Goal: Transaction & Acquisition: Purchase product/service

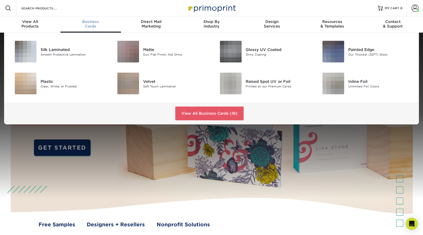
click at [94, 22] on span "Business" at bounding box center [90, 21] width 60 height 5
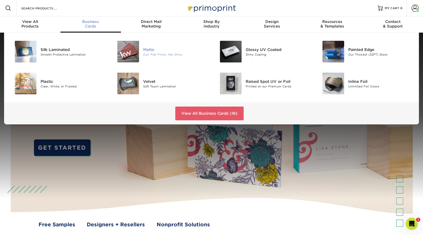
click at [132, 55] on img at bounding box center [128, 52] width 22 height 22
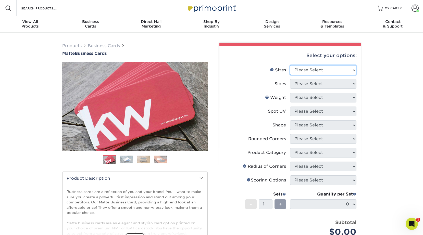
select select "2.00x3.50"
select select "13abbda7-1d64-4f25-8bb2-c179b224825d"
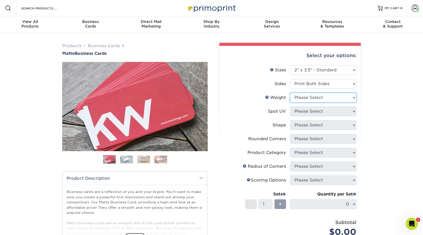
select select "16PT"
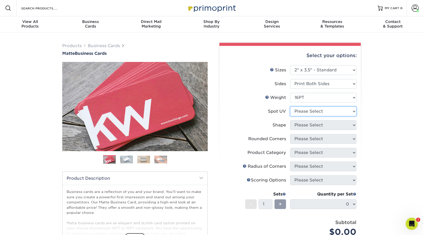
select select "3"
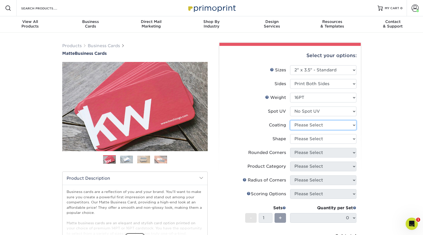
select select "121bb7b5-3b4d-429f-bd8d-bbf80e953313"
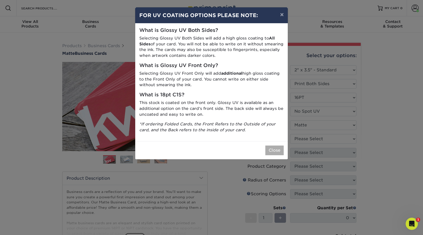
click at [281, 146] on button "Close" at bounding box center [274, 151] width 18 height 10
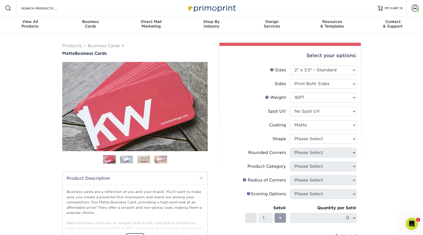
click at [314, 144] on li "Shape Please Select Standard Oval" at bounding box center [290, 141] width 133 height 14
select select "standard"
select select "0"
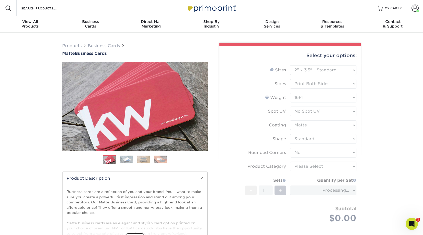
click at [309, 164] on form "Sizes Help Sizes Please Select 1.5" x 3.5" - Mini 1.75" x 3.5" - Mini 2" x 2" -…" at bounding box center [289, 150] width 133 height 170
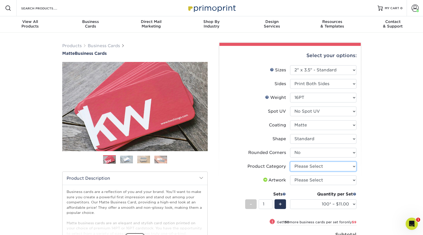
select select "3b5148f1-0588-4f88-a218-97bcfdce65c1"
select select "upload"
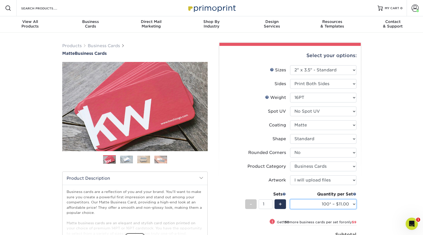
select select "250* – $20.00"
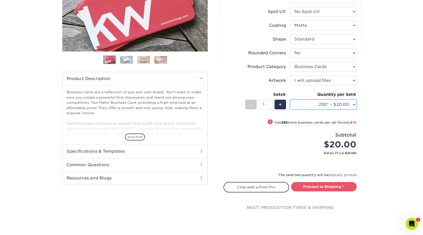
scroll to position [105, 0]
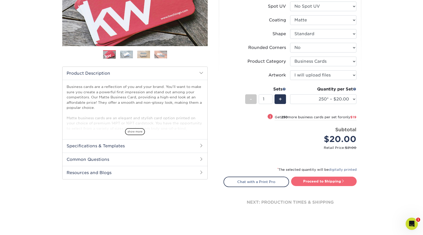
click at [340, 181] on link "Proceed to Shipping" at bounding box center [324, 181] width 66 height 9
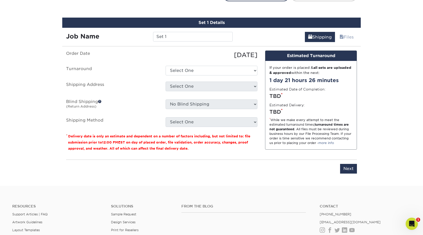
scroll to position [295, 0]
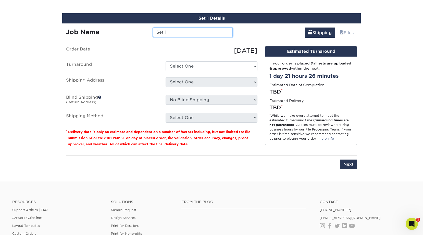
click at [192, 32] on input "Set 1" at bounding box center [192, 33] width 79 height 10
type input "[PERSON_NAME] Cards"
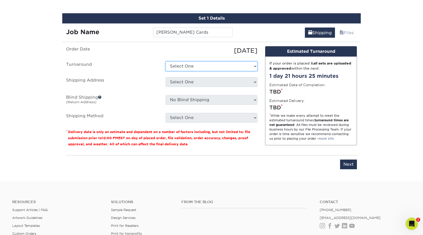
select select "23721297-b68b-4846-ba83-3171e6bd9d78"
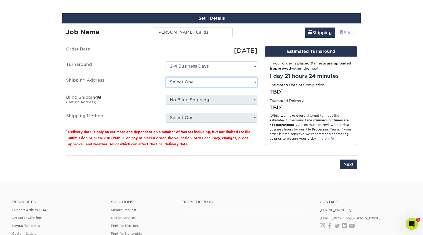
select select "newaddress"
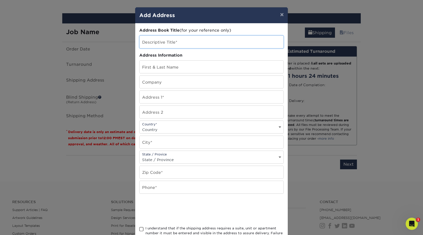
click at [201, 40] on input "text" at bounding box center [211, 42] width 144 height 12
type input "[PERSON_NAME]"
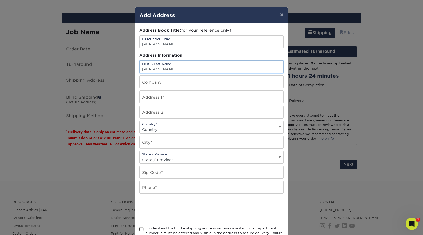
click at [213, 70] on input "David Drak" at bounding box center [211, 67] width 144 height 12
type input "[PERSON_NAME]"
click at [199, 82] on input "text" at bounding box center [211, 82] width 144 height 12
type input "Renewed Hope Ministries"
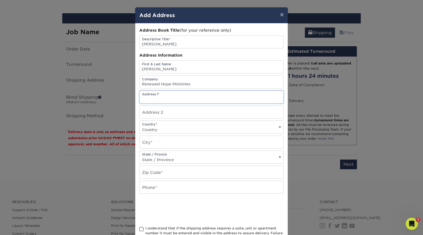
paste input "4 Greenhaven Terrace Tonawanda NY 14150"
drag, startPoint x: 228, startPoint y: 99, endPoint x: 184, endPoint y: 100, distance: 43.8
click at [184, 100] on input "4 Greenhaven Terrace Tonawanda NY 14150" at bounding box center [211, 97] width 144 height 12
type input "4 Greenhaven Terrace"
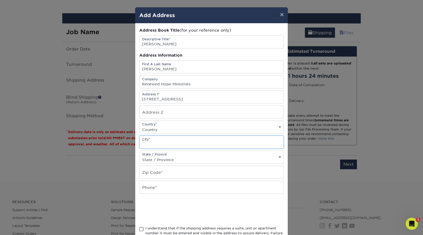
paste input "Tonawanda NY 14150"
drag, startPoint x: 188, startPoint y: 145, endPoint x: 165, endPoint y: 144, distance: 23.2
click at [165, 144] on input "Tonawanda NY 14150" at bounding box center [211, 142] width 144 height 12
type input "Tonawanda"
select select "NY"
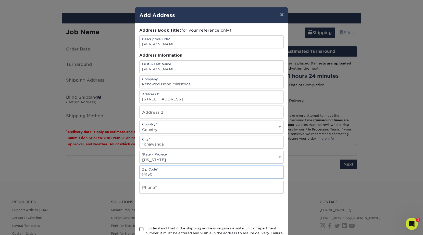
type input "14150"
paste input "‭+1 (716) 534-0684‬"
type input "‭+1 (716) 534-0684‬"
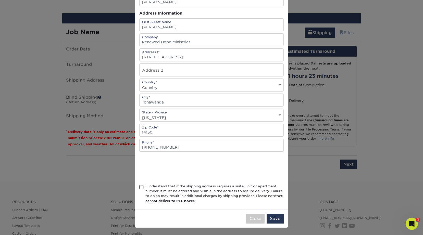
scroll to position [43, 0]
click at [217, 192] on div "I understand that if the shipping address requires a suite, unit or apartment n…" at bounding box center [214, 194] width 138 height 20
click at [0, 0] on input "I understand that if the shipping address requires a suite, unit or apartment n…" at bounding box center [0, 0] width 0 height 0
click at [275, 217] on button "Save" at bounding box center [274, 219] width 17 height 10
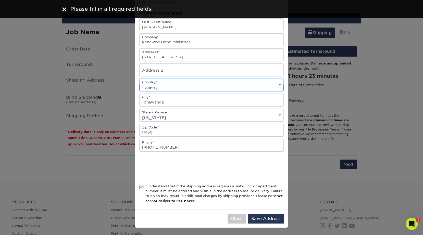
select select "US"
click at [276, 217] on button "Save Address" at bounding box center [266, 219] width 36 height 10
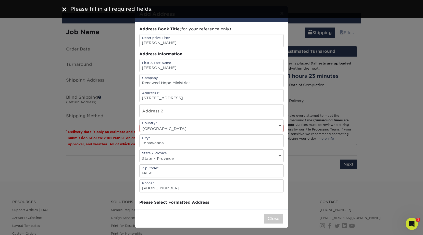
scroll to position [0, 0]
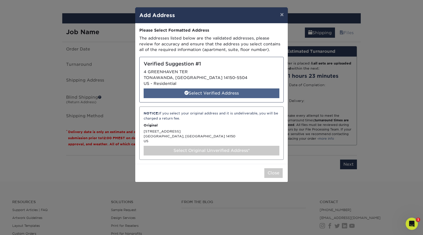
click at [251, 91] on div "Select Verified Address" at bounding box center [212, 93] width 136 height 10
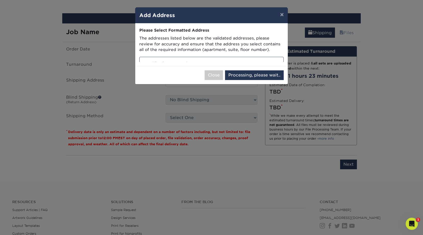
select select "285751"
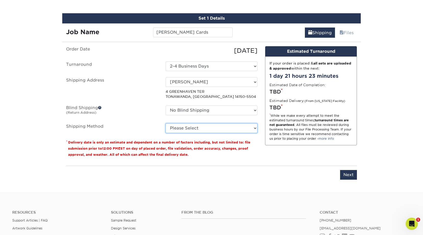
select select "03"
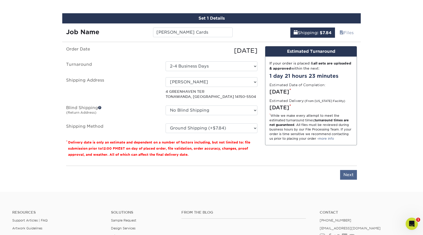
click at [347, 174] on input "Next" at bounding box center [348, 175] width 17 height 10
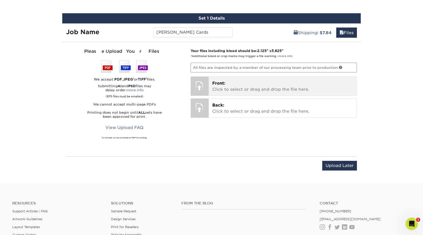
click at [271, 86] on p "Front: Click to select or drag and drop the file here." at bounding box center [282, 86] width 141 height 12
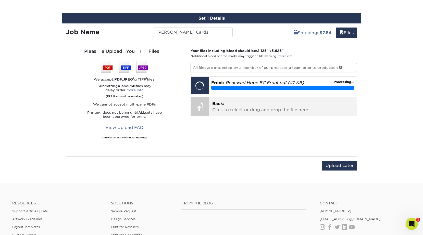
click at [218, 102] on span "Back:" at bounding box center [218, 103] width 12 height 5
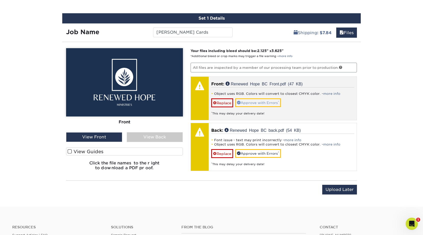
click at [268, 100] on link "Approve with Errors *" at bounding box center [258, 102] width 46 height 9
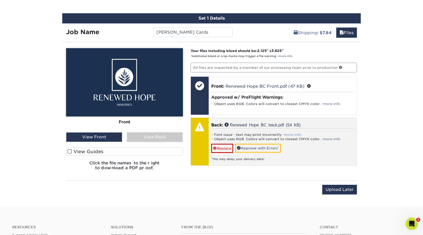
click at [288, 134] on link "more info" at bounding box center [292, 135] width 17 height 4
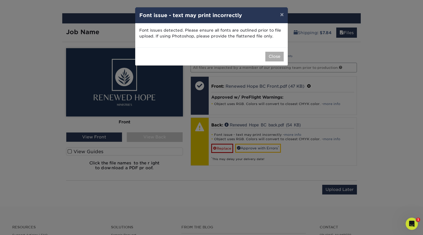
click at [282, 56] on button "Close" at bounding box center [274, 57] width 18 height 10
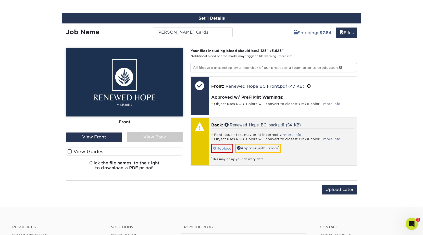
click at [228, 148] on link "Replace" at bounding box center [222, 148] width 22 height 9
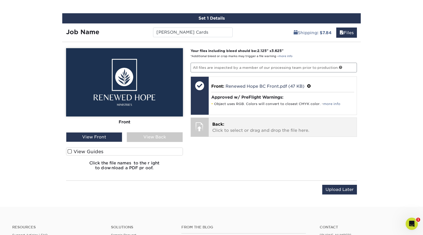
click at [222, 123] on span "Back:" at bounding box center [218, 124] width 12 height 5
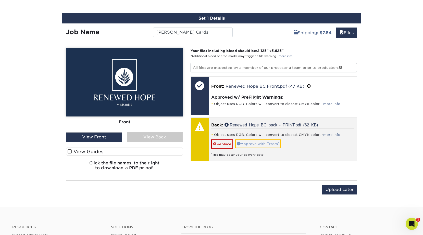
click at [257, 142] on link "Approve with Errors *" at bounding box center [258, 143] width 46 height 9
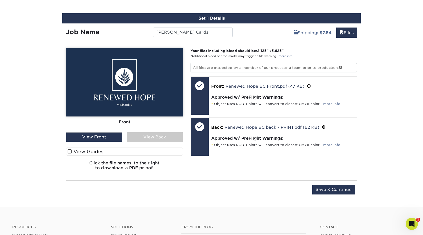
click at [70, 151] on span at bounding box center [70, 151] width 4 height 5
click at [0, 0] on input "View Guides" at bounding box center [0, 0] width 0 height 0
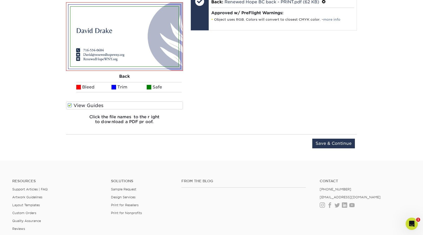
scroll to position [420, 0]
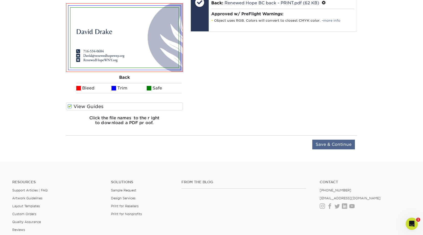
click at [335, 141] on input "Save & Continue" at bounding box center [333, 145] width 43 height 10
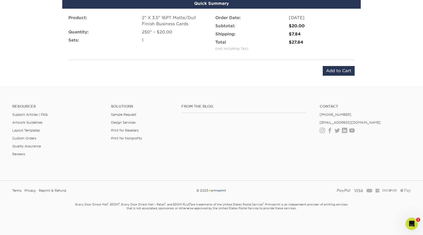
scroll to position [344, 0]
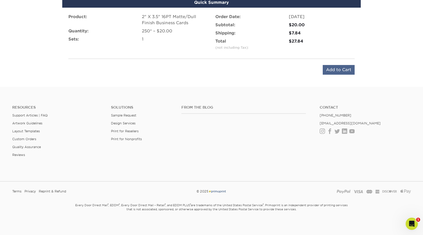
click at [343, 68] on input "Add to Cart" at bounding box center [338, 70] width 32 height 10
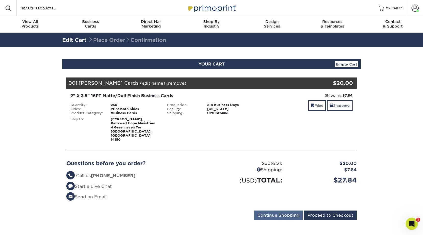
click at [285, 211] on input "Continue Shopping" at bounding box center [278, 216] width 49 height 10
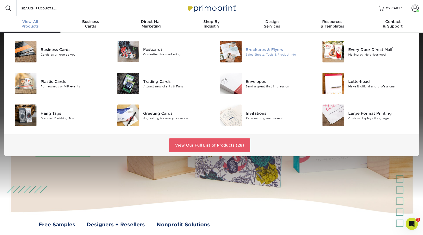
click at [232, 54] on img at bounding box center [231, 52] width 22 height 22
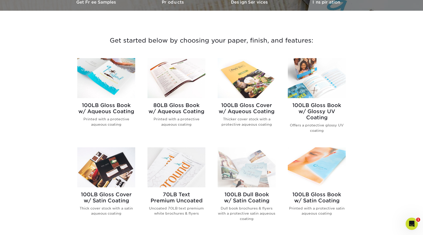
click at [113, 71] on img at bounding box center [106, 78] width 58 height 40
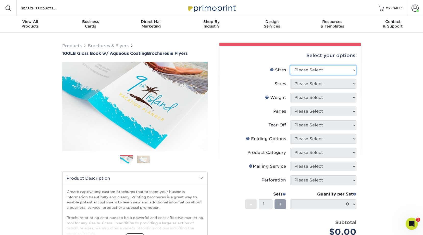
select select "8.50x11.00"
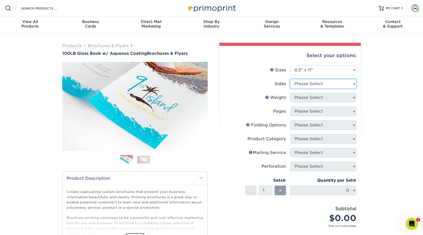
select select "13abbda7-1d64-4f25-8bb2-c179b224825d"
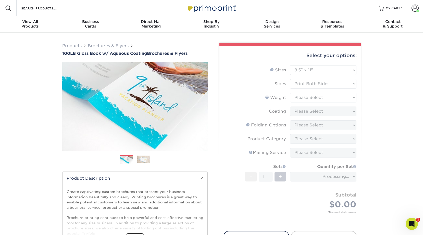
click at [334, 96] on form "Sizes Help Sizes Please Select 3.5" x 8.5" 3.5" x 11" 3.67" x 8.5" 4" x 6" 4" x…" at bounding box center [289, 145] width 133 height 160
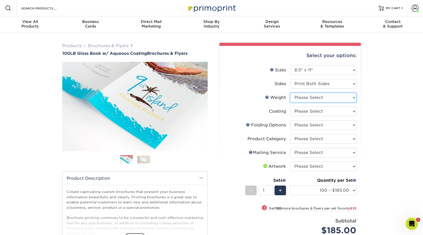
select select "100LB"
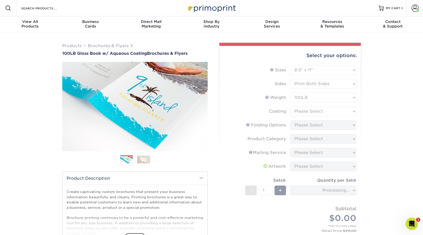
click at [331, 109] on form "Sizes Help Sizes Please Select 3.5" x 8.5" 3.5" x 11" 3.67" x 8.5" 4" x 6" 4" x…" at bounding box center [289, 154] width 133 height 178
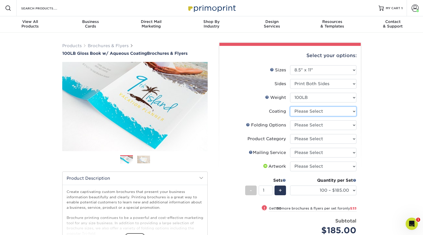
select select "d41dab50-ff65-4f4f-bb17-2afe4d36ae33"
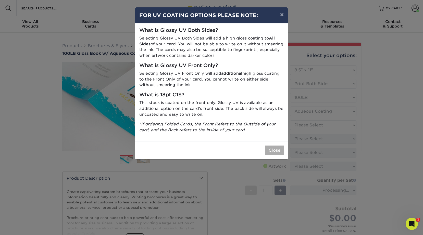
click at [279, 147] on button "Close" at bounding box center [274, 151] width 18 height 10
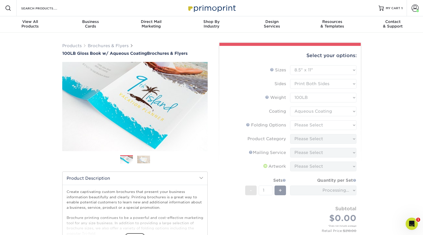
click at [324, 123] on form "Sizes Help Sizes Please Select 3.5" x 8.5" 3.5" x 11" 3.67" x 8.5" 4" x 6" 4" x…" at bounding box center [289, 154] width 133 height 178
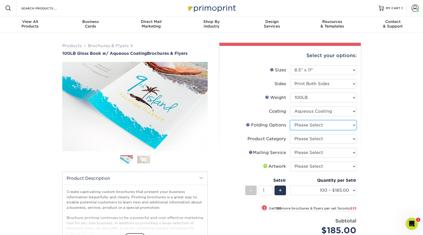
select select "6bd2fd9e-193e-4811-88f7-94c08206d735"
select select "1a668080-6b7c-4174-b399-2c3833b27ef4"
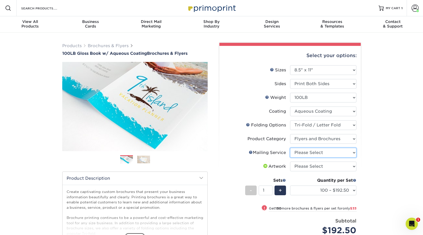
select select "3e5e9bdd-d78a-4c28-a41d-fe1407925ca6"
select select "upload"
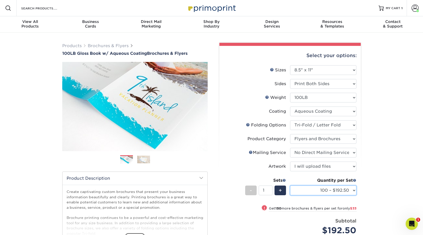
select select "500 – $239.00"
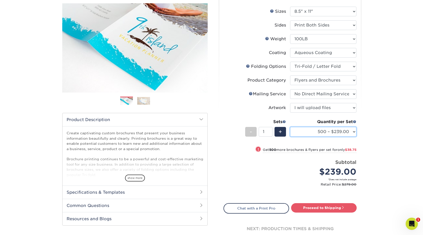
scroll to position [59, 0]
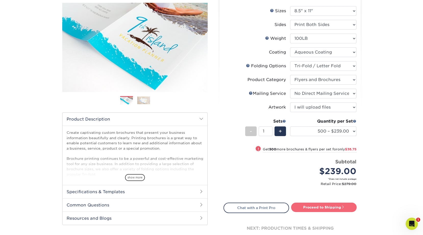
click at [323, 206] on link "Proceed to Shipping" at bounding box center [324, 207] width 66 height 9
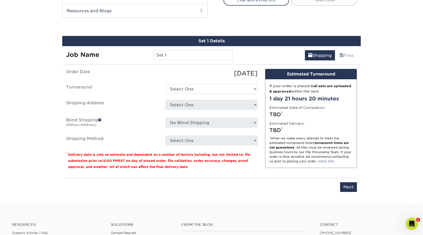
scroll to position [275, 0]
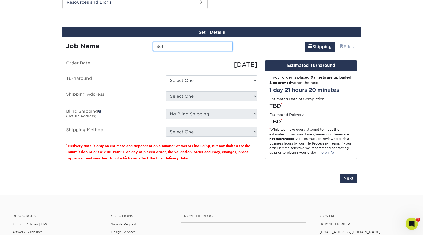
click at [188, 49] on input "Set 1" at bounding box center [192, 47] width 79 height 10
type input "Renewed Hope Brochures"
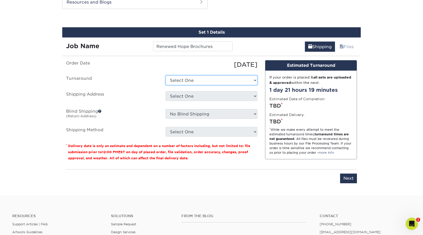
select select "9c2fe8f8-33e5-4a80-887e-a9171df792ce"
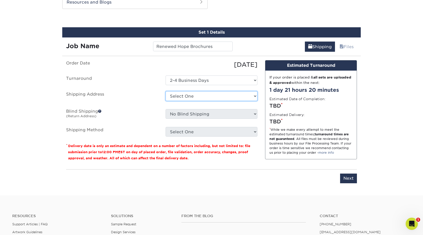
select select "285751"
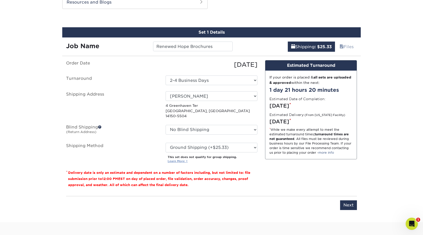
click at [183, 159] on link "Learn More >" at bounding box center [177, 161] width 20 height 4
select select "03"
click at [348, 200] on input "Next" at bounding box center [348, 205] width 17 height 10
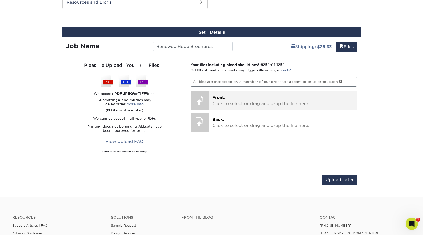
click at [248, 103] on p "Front: Click to select or drag and drop the file here." at bounding box center [282, 101] width 141 height 12
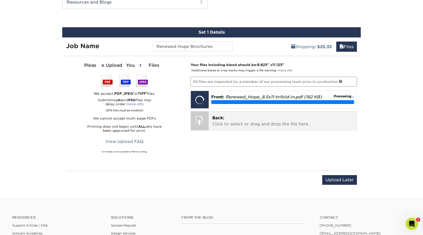
click at [256, 118] on p "Back: Click to select or drag and drop the file here." at bounding box center [282, 121] width 141 height 12
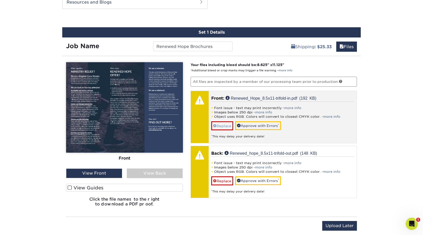
click at [227, 123] on link "Replace" at bounding box center [222, 125] width 22 height 9
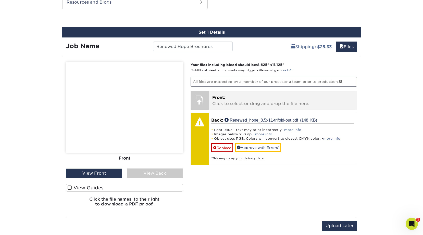
click at [224, 95] on span "Front:" at bounding box center [218, 97] width 13 height 5
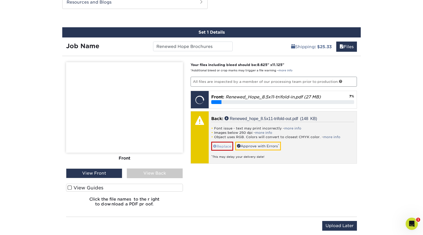
click at [226, 144] on link "Replace" at bounding box center [222, 146] width 22 height 9
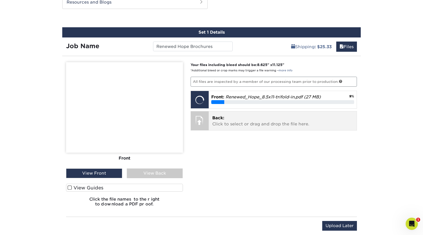
click at [226, 124] on p "Back: Click to select or drag and drop the file here." at bounding box center [282, 121] width 141 height 12
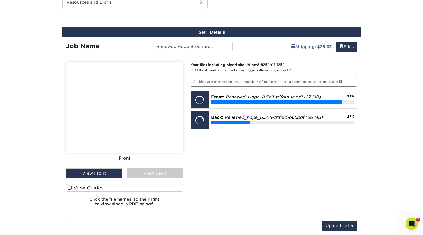
click at [71, 188] on span at bounding box center [70, 187] width 4 height 5
click at [0, 0] on input "View Guides" at bounding box center [0, 0] width 0 height 0
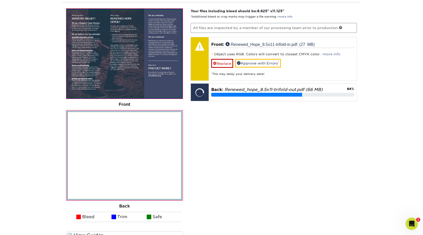
scroll to position [371, 0]
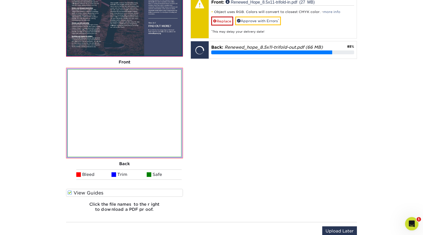
click at [411, 223] on icon "Open Intercom Messenger" at bounding box center [411, 223] width 8 height 8
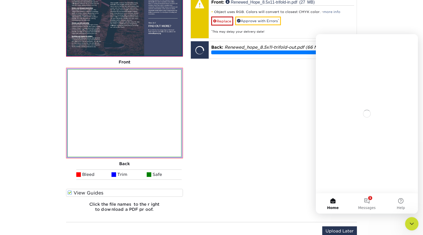
scroll to position [0, 0]
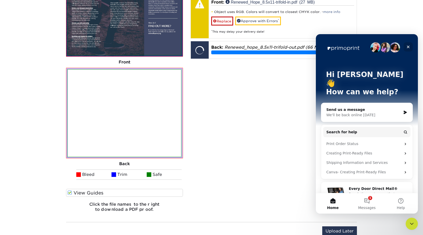
click at [408, 46] on icon "Close" at bounding box center [408, 47] width 3 height 3
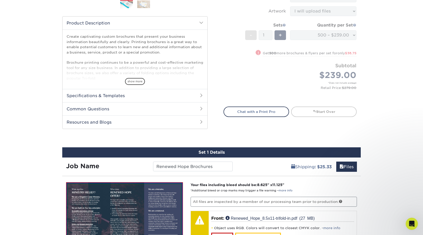
scroll to position [163, 0]
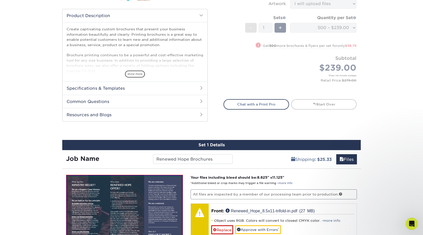
click at [200, 100] on span at bounding box center [201, 101] width 4 height 4
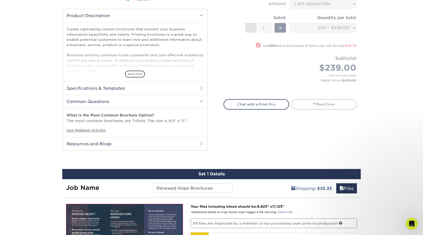
click at [202, 87] on span at bounding box center [201, 88] width 4 height 4
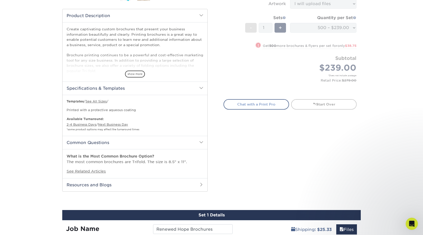
click at [257, 102] on link "Chat with a Print Pro" at bounding box center [256, 104] width 66 height 10
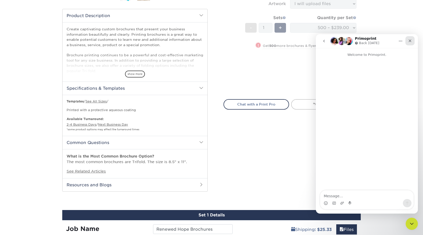
click at [411, 41] on icon "Close" at bounding box center [410, 41] width 4 height 4
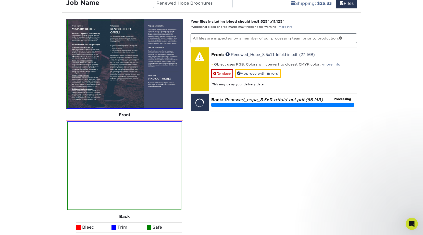
scroll to position [396, 0]
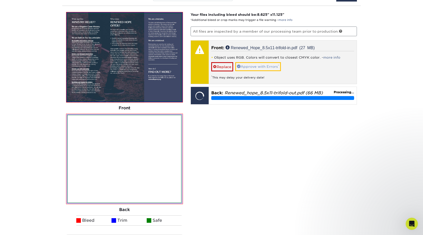
click at [264, 64] on link "Approve with Errors *" at bounding box center [258, 66] width 46 height 9
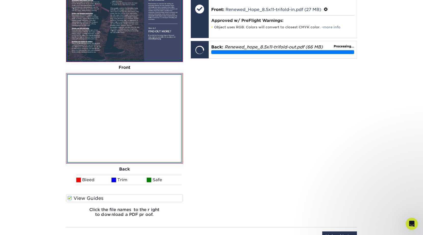
scroll to position [391, 0]
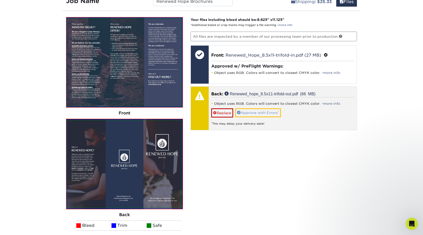
click at [265, 111] on link "Approve with Errors *" at bounding box center [258, 112] width 46 height 9
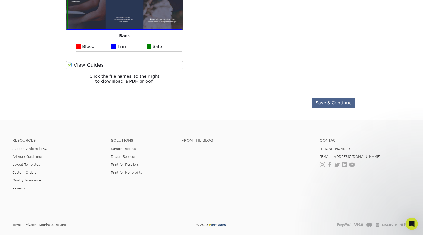
click at [337, 103] on input "Save & Continue" at bounding box center [333, 103] width 43 height 10
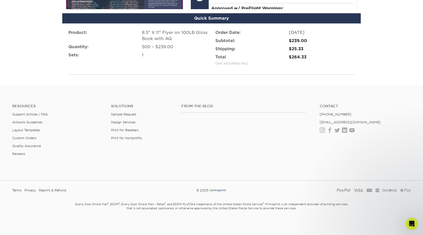
scroll to position [407, 0]
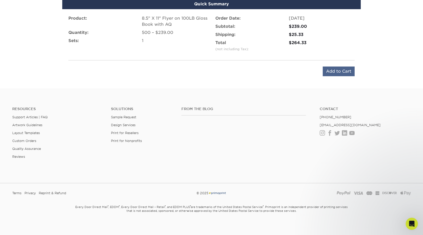
click at [350, 68] on input "Add to Cart" at bounding box center [338, 72] width 32 height 10
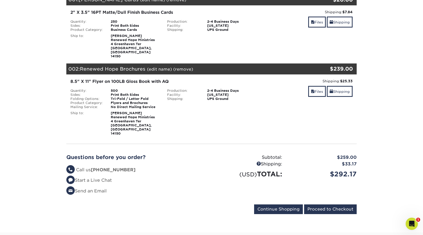
scroll to position [88, 0]
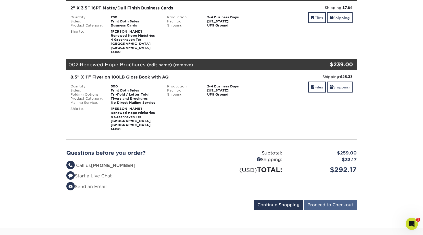
click at [317, 200] on input "Proceed to Checkout" at bounding box center [330, 205] width 53 height 10
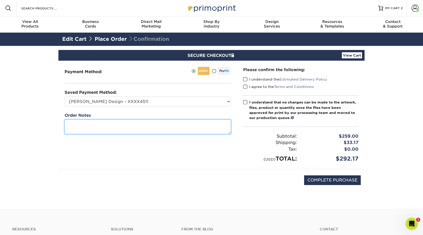
click at [194, 126] on textarea at bounding box center [147, 127] width 166 height 15
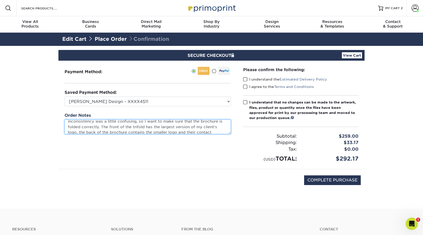
scroll to position [19, 0]
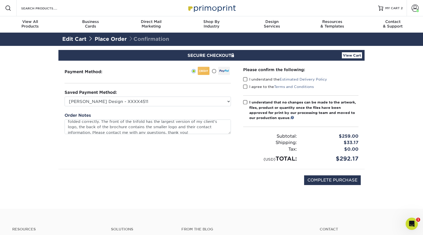
type textarea "For the brochure the template I downloaded had an "inside" and "outside", but u…"
click at [257, 77] on label "I understand the Estimated Delivery Policy" at bounding box center [285, 79] width 84 height 5
click at [0, 0] on input "I understand the Estimated Delivery Policy" at bounding box center [0, 0] width 0 height 0
click at [243, 88] on span at bounding box center [245, 86] width 4 height 5
click at [0, 0] on input "I agree to the Terms and Conditions" at bounding box center [0, 0] width 0 height 0
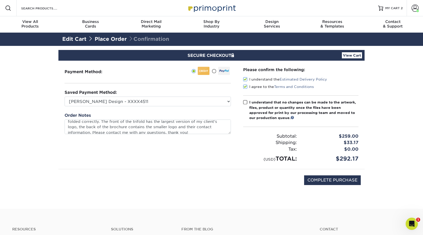
click at [245, 104] on span at bounding box center [245, 102] width 4 height 5
click at [0, 0] on input "I understand that no changes can be made to the artwork, files, product or quan…" at bounding box center [0, 0] width 0 height 0
click at [348, 178] on input "COMPLETE PURCHASE" at bounding box center [332, 180] width 57 height 10
type input "PROCESSING, PLEASE WAIT..."
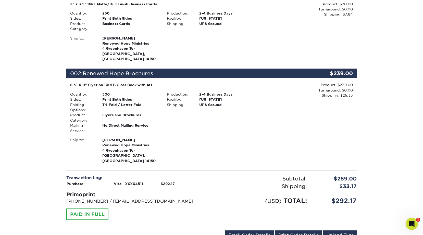
scroll to position [157, 0]
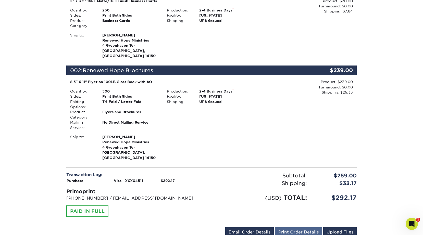
click at [300, 227] on link "Print Order Details" at bounding box center [298, 232] width 47 height 10
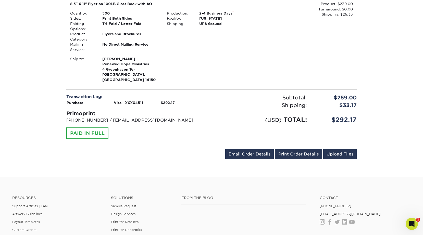
scroll to position [235, 0]
